Goal: Use online tool/utility: Utilize a website feature to perform a specific function

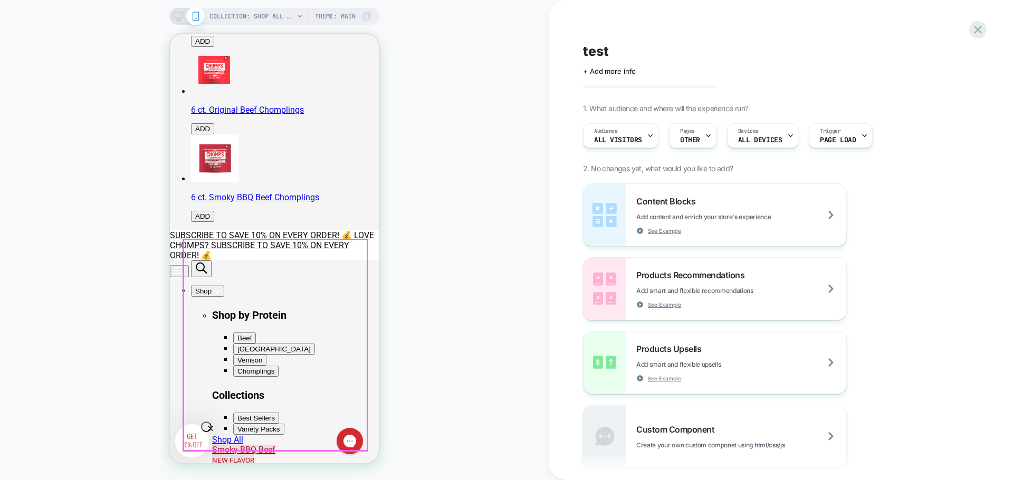
scroll to position [316, 0]
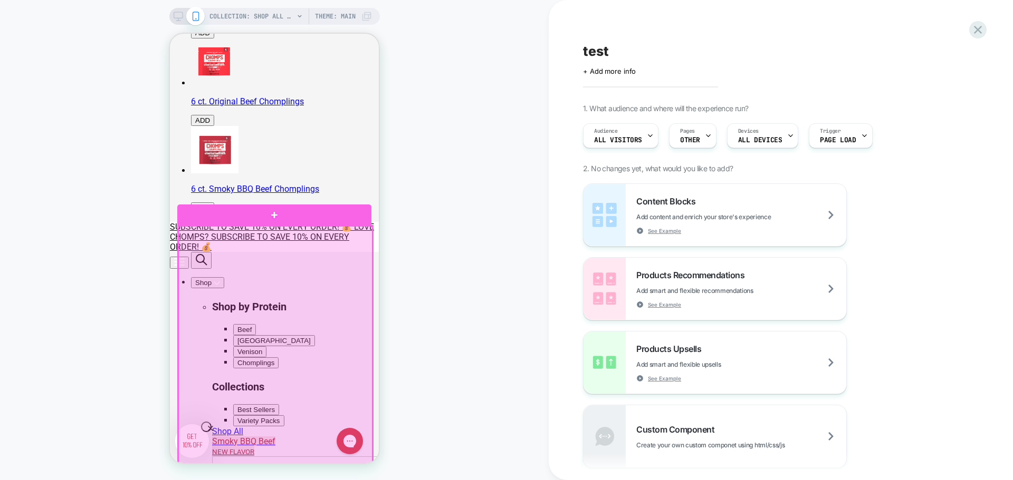
click at [325, 441] on div at bounding box center [275, 402] width 194 height 353
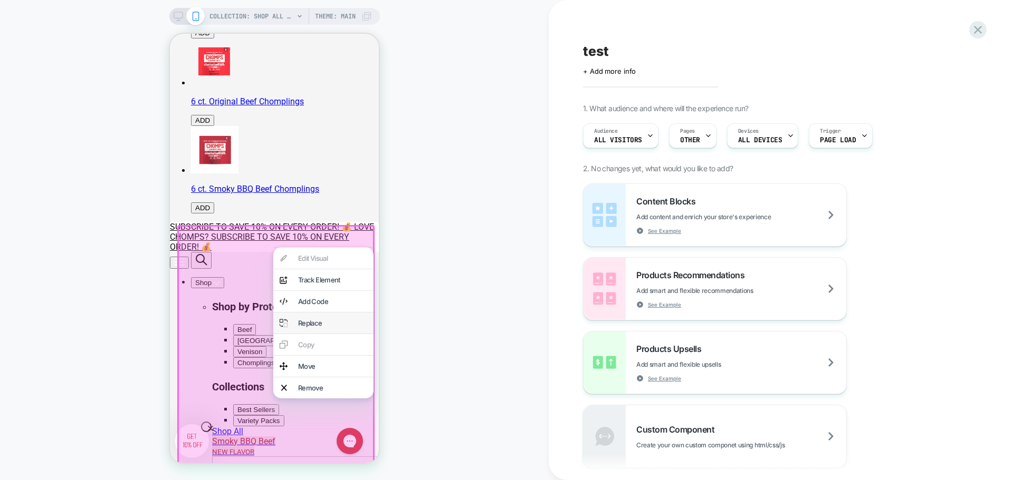
click at [310, 327] on div "Replace" at bounding box center [332, 323] width 69 height 8
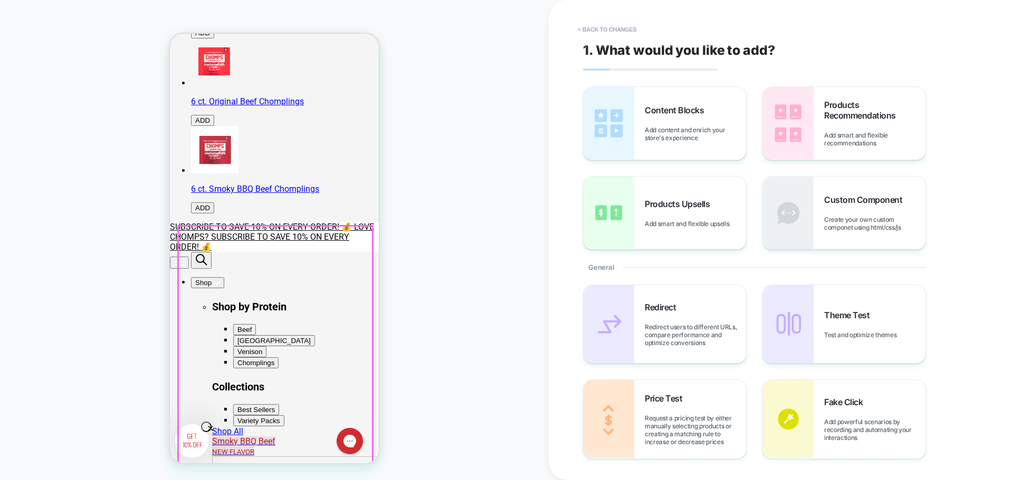
scroll to position [306, 0]
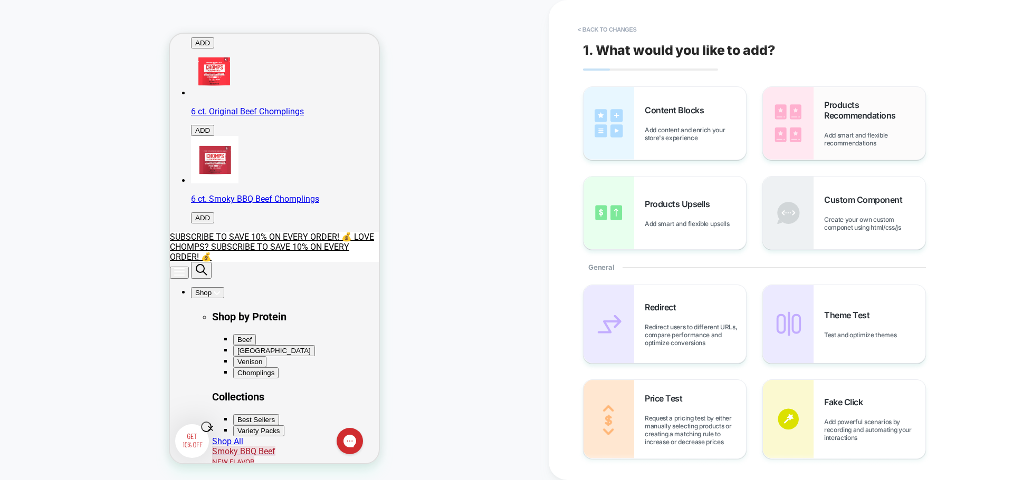
click at [855, 130] on div "Products Recommendations Add smart and flexible recommendations" at bounding box center [874, 123] width 101 height 47
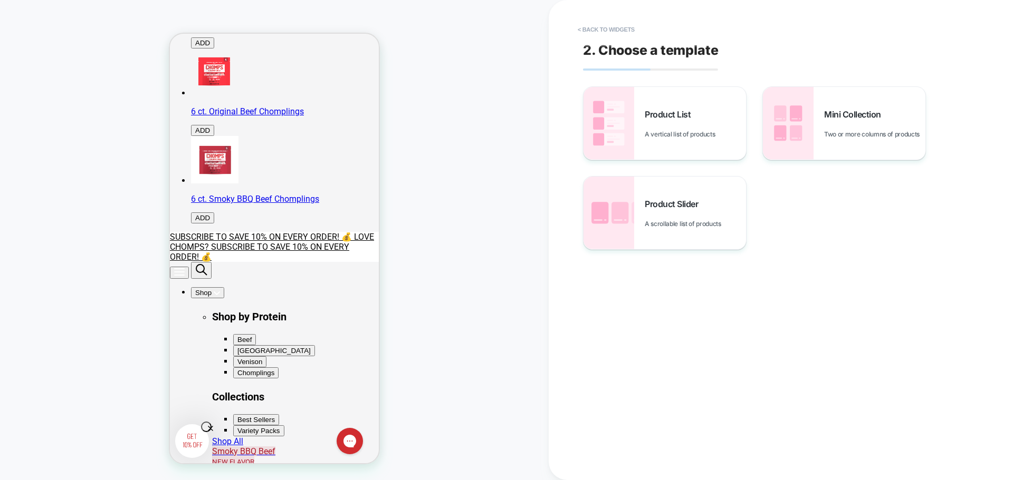
scroll to position [338, 0]
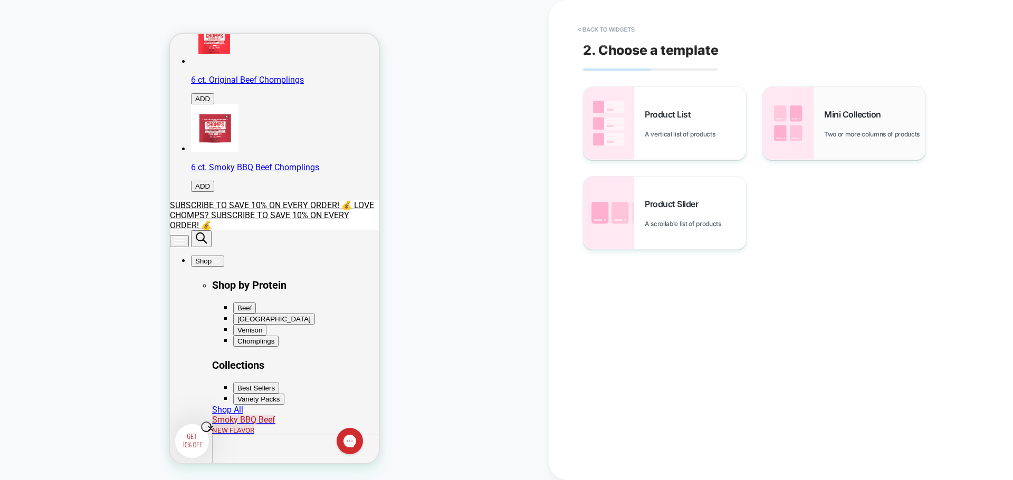
click at [844, 138] on span "Two or more columns of products" at bounding box center [874, 134] width 101 height 8
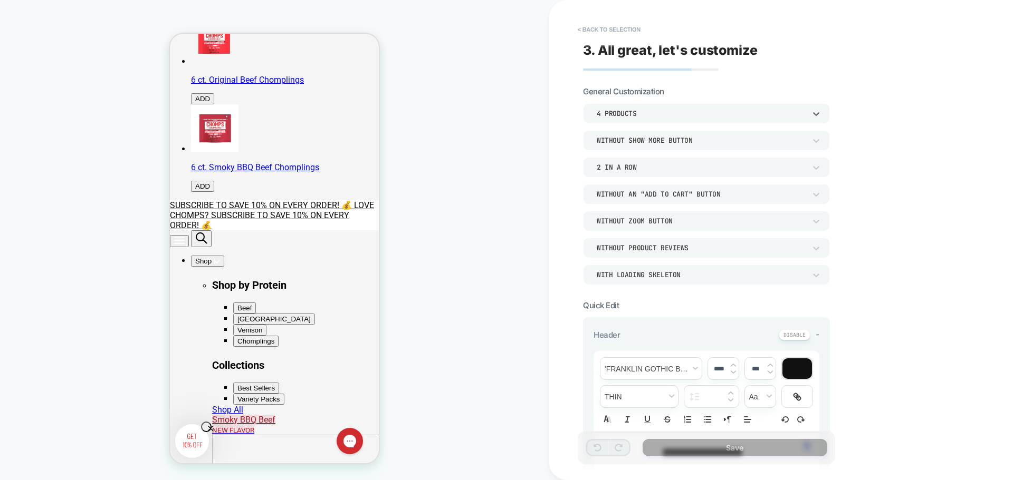
click at [670, 114] on div "4 Products" at bounding box center [700, 113] width 209 height 9
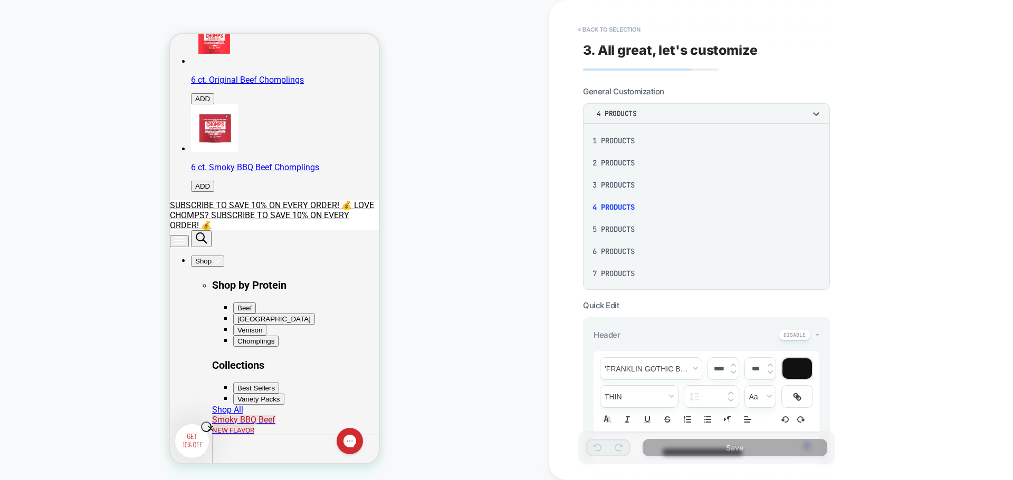
click at [634, 207] on div "4 Products" at bounding box center [706, 207] width 238 height 22
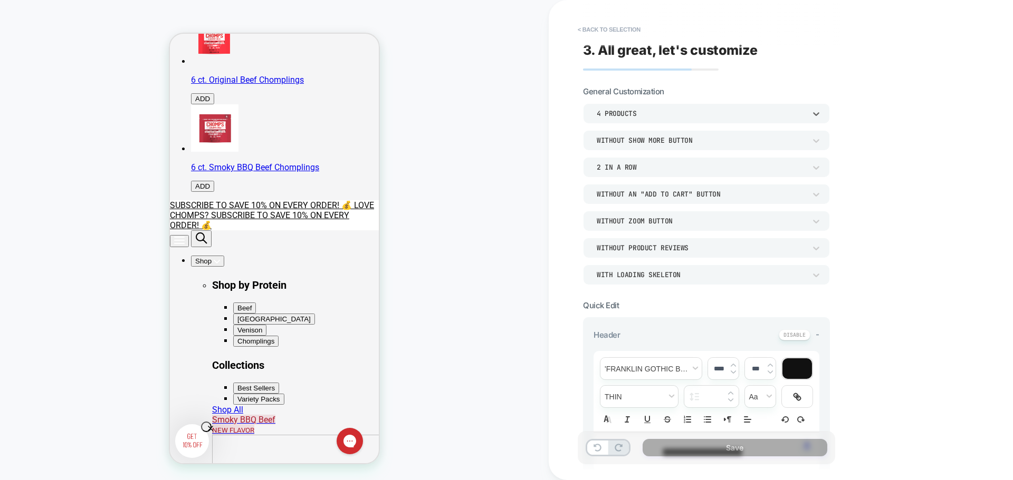
click at [631, 194] on div "Without an "add to cart" button" at bounding box center [700, 194] width 209 height 9
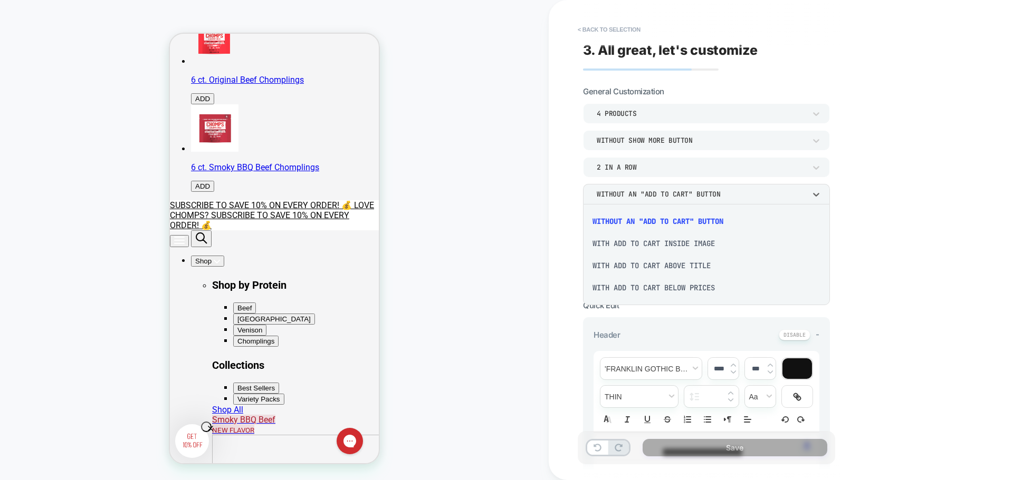
click at [633, 285] on div "With add to cart below prices" at bounding box center [706, 288] width 238 height 22
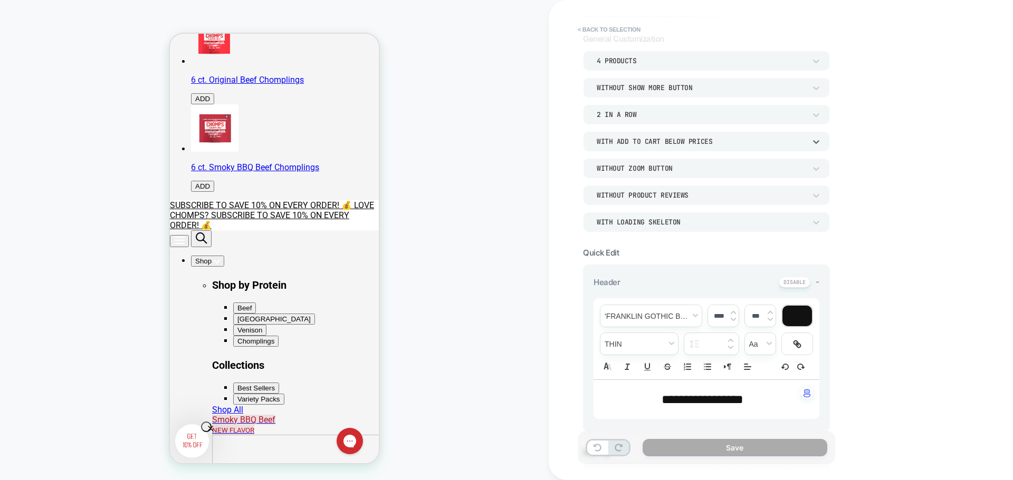
scroll to position [105, 0]
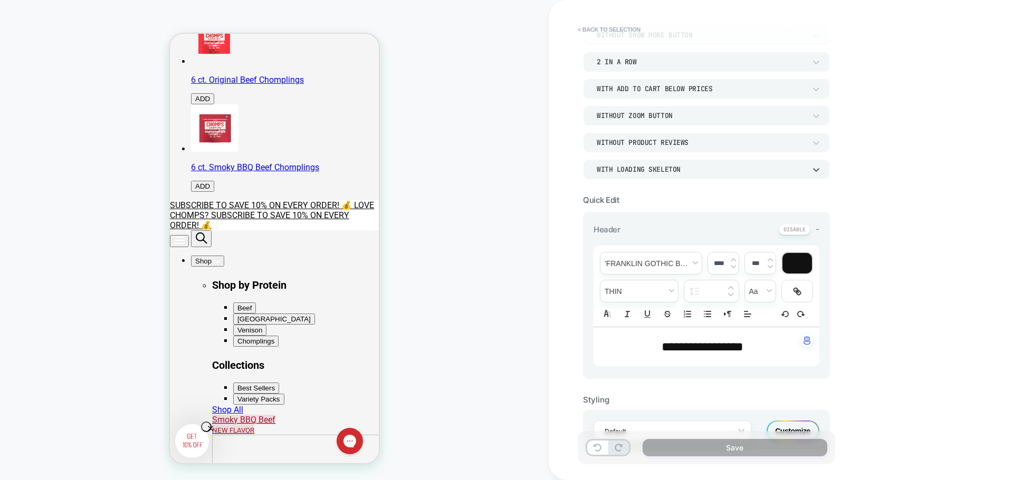
click at [668, 164] on div "WITH LOADING SKELETON" at bounding box center [700, 169] width 219 height 11
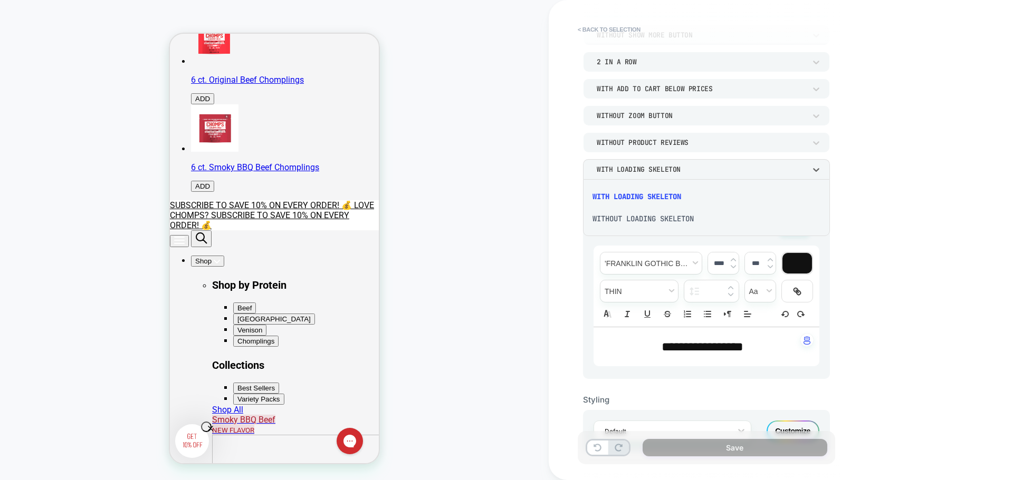
click at [668, 164] on div at bounding box center [506, 240] width 1013 height 480
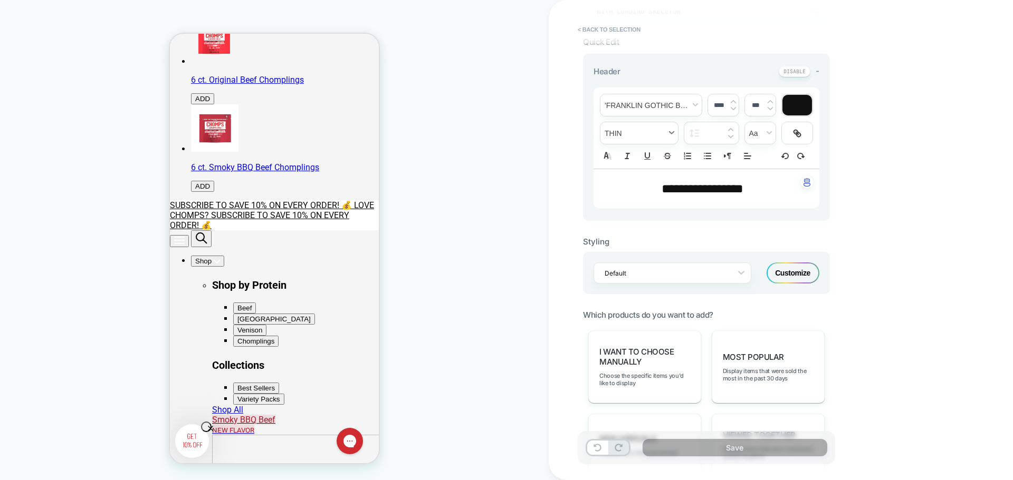
scroll to position [369, 0]
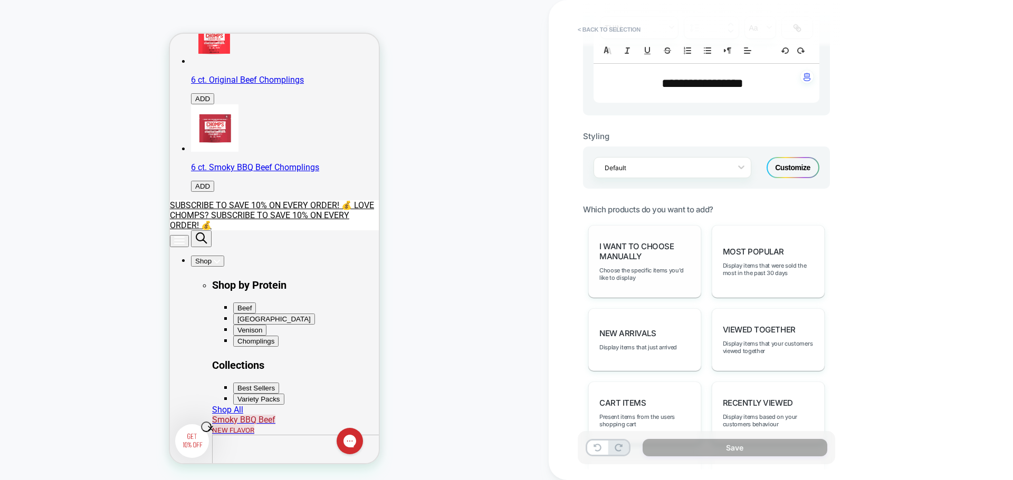
click at [616, 257] on span "I want to choose manually" at bounding box center [644, 252] width 91 height 20
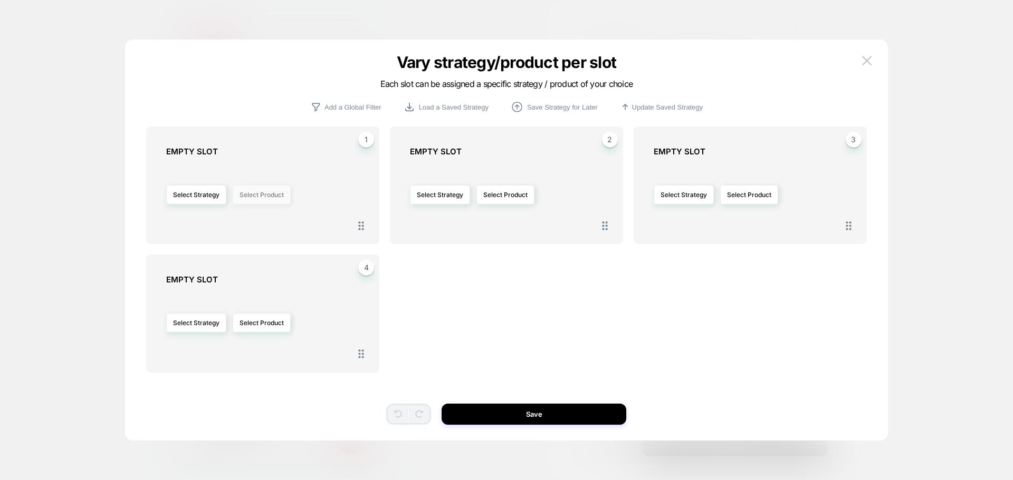
click at [262, 197] on button "Select Product" at bounding box center [262, 195] width 58 height 20
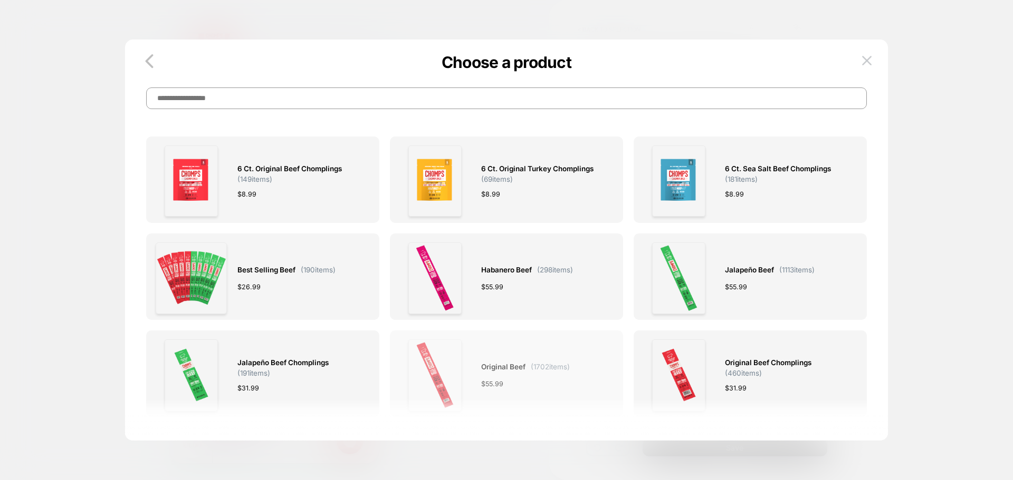
click at [490, 373] on span "Original Beef" at bounding box center [503, 367] width 44 height 12
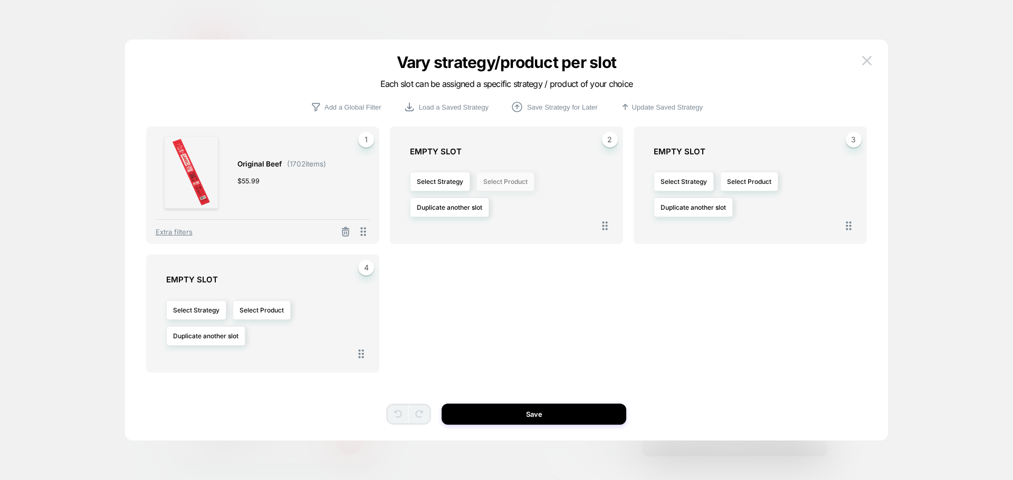
click at [518, 180] on button "Select Product" at bounding box center [505, 182] width 58 height 20
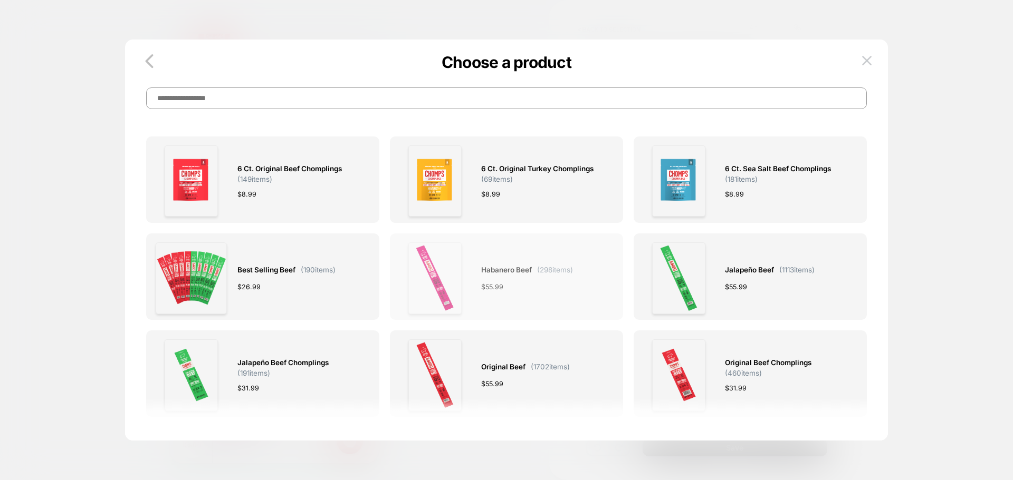
click at [579, 289] on div "Habanero Beef ( 298 items) $ 55.99" at bounding box center [506, 278] width 215 height 71
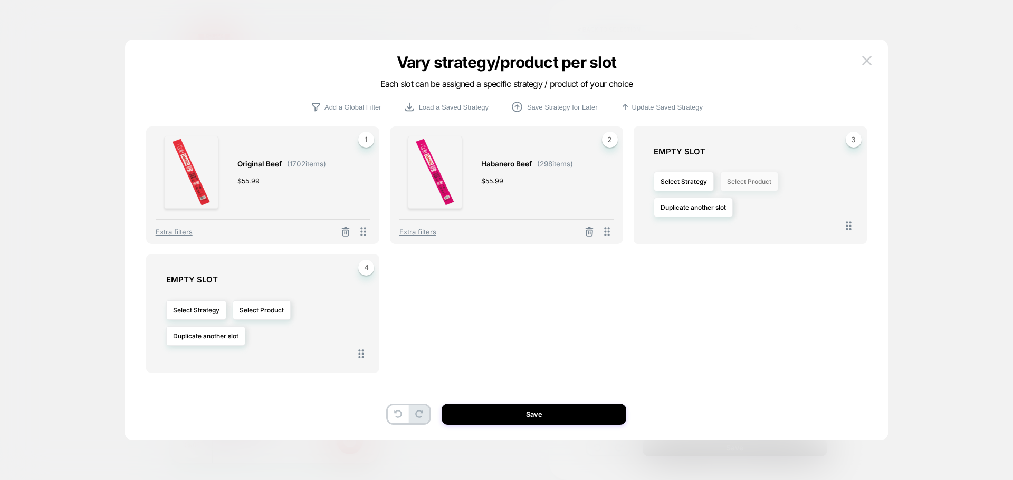
click at [740, 187] on button "Select Product" at bounding box center [749, 182] width 58 height 20
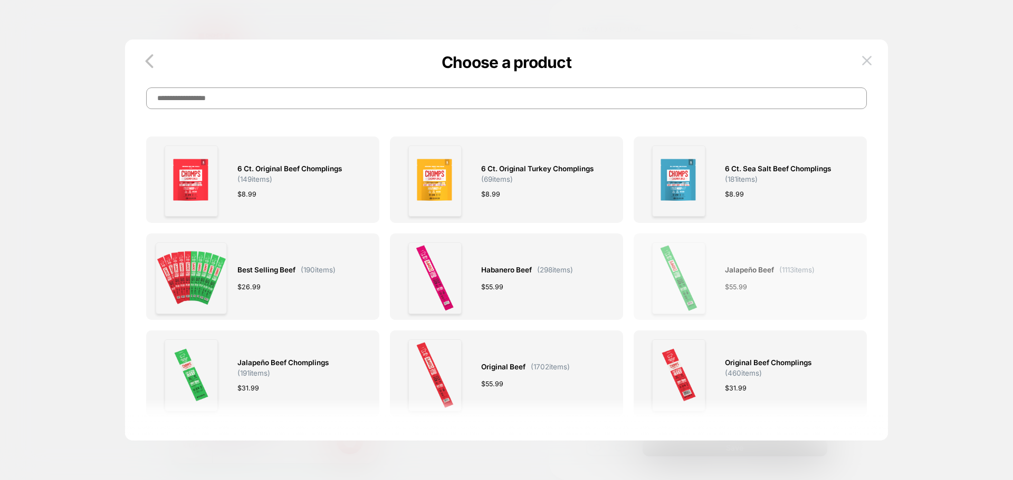
click at [782, 284] on div "$ 55.99" at bounding box center [770, 287] width 90 height 11
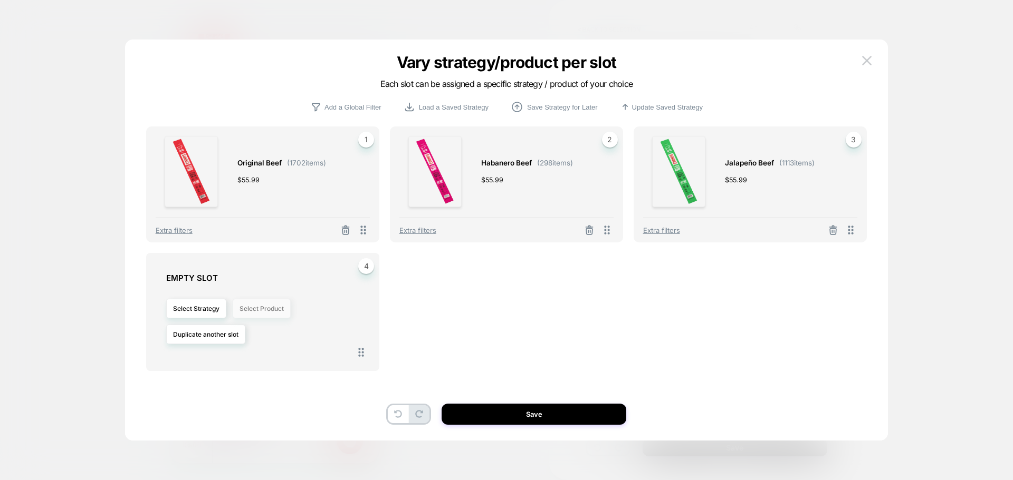
click at [254, 312] on button "Select Product" at bounding box center [262, 309] width 58 height 20
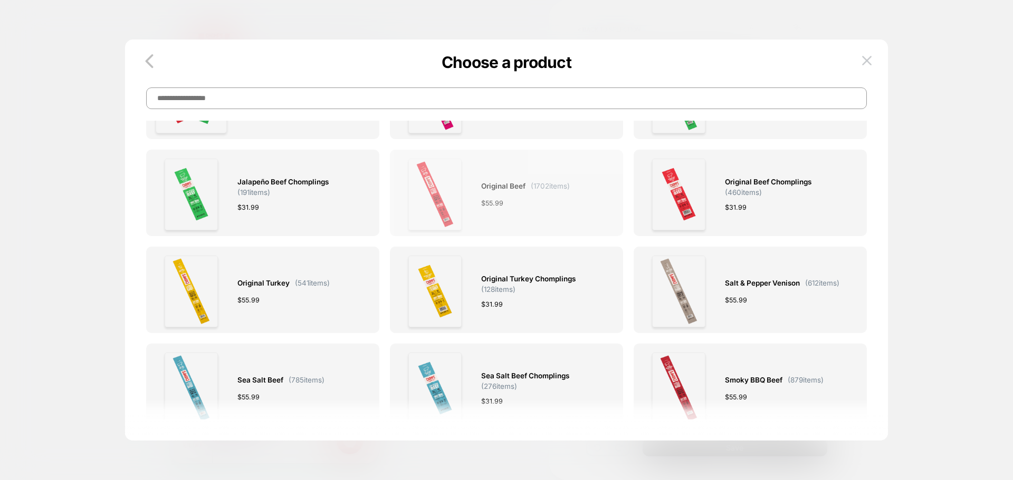
scroll to position [211, 0]
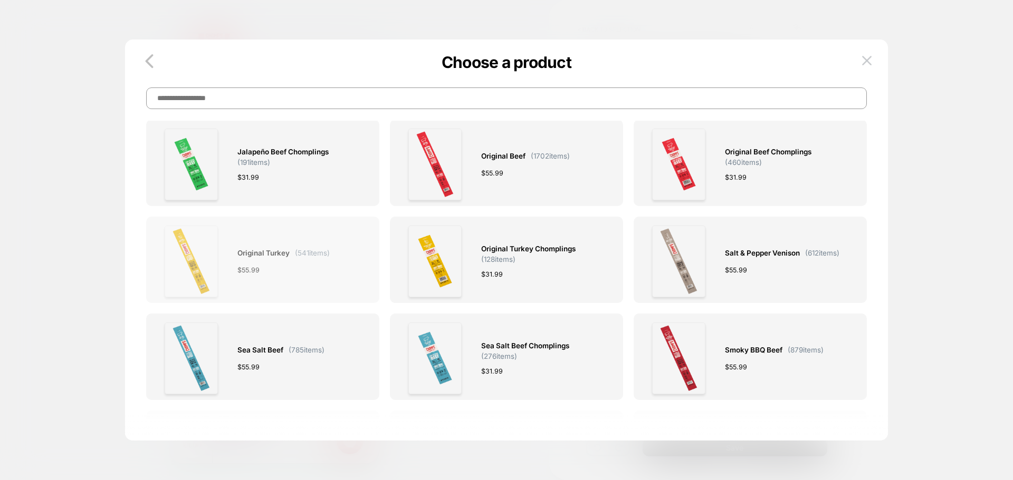
click at [298, 269] on div "$ 55.99" at bounding box center [283, 270] width 92 height 11
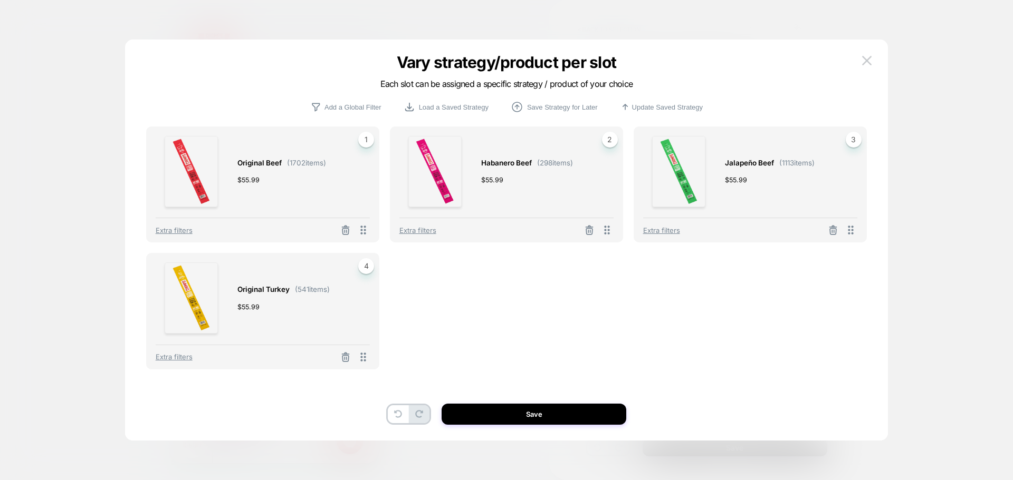
click at [546, 412] on button "Save" at bounding box center [533, 414] width 185 height 21
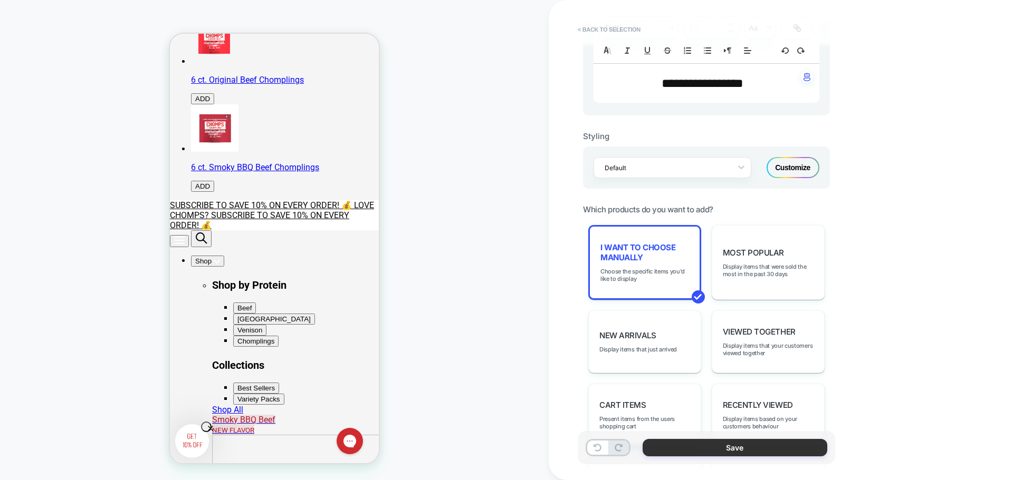
click at [729, 448] on button "Save" at bounding box center [734, 447] width 185 height 17
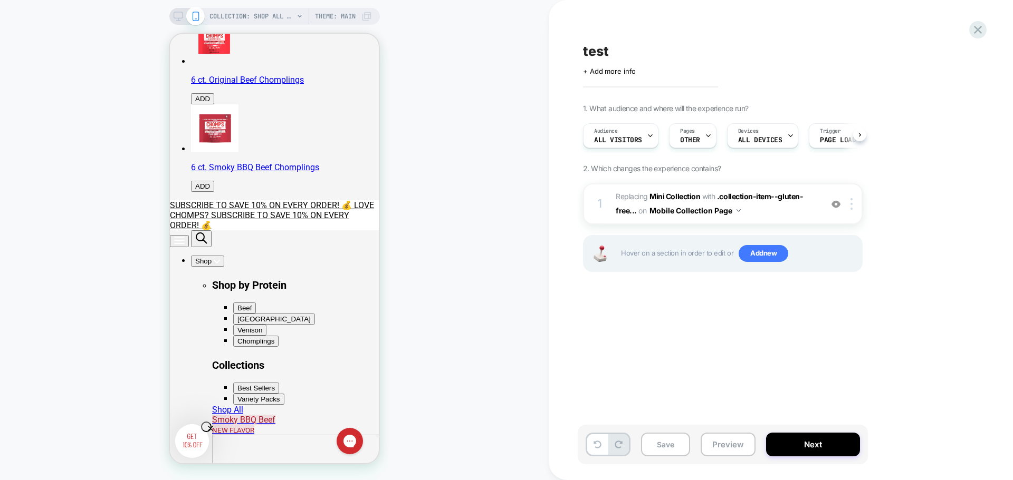
scroll to position [0, 1]
click at [659, 441] on button "Save" at bounding box center [665, 445] width 49 height 24
click at [721, 455] on button "Preview" at bounding box center [727, 445] width 55 height 24
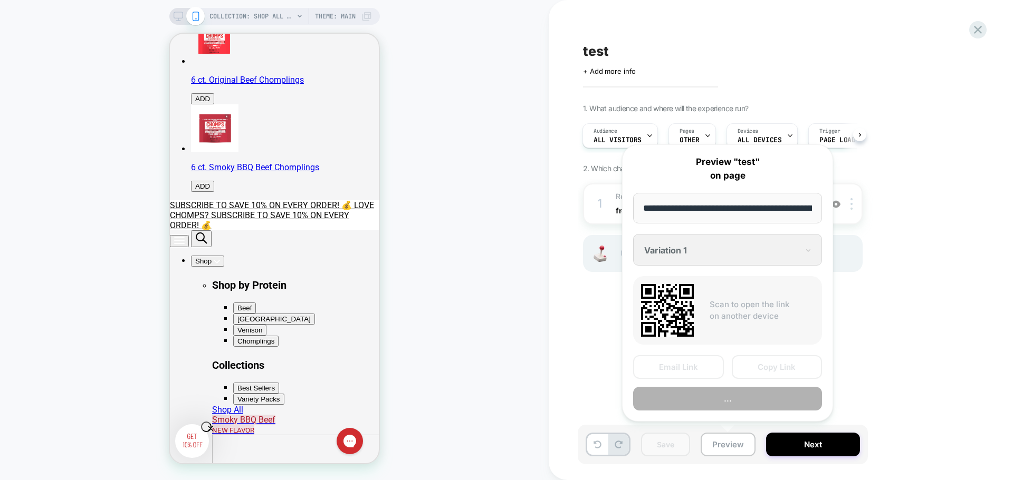
scroll to position [0, 61]
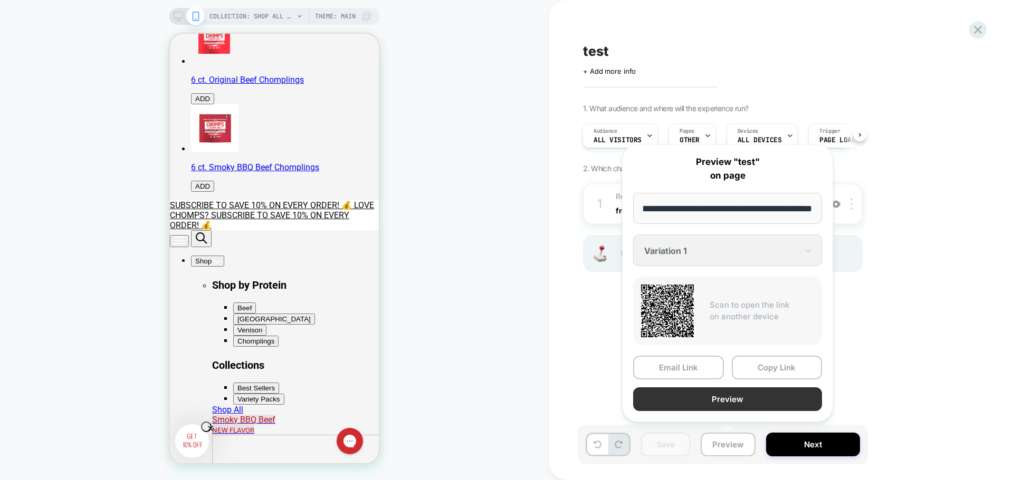
click at [737, 396] on button "Preview" at bounding box center [727, 400] width 189 height 24
